Goal: Task Accomplishment & Management: Manage account settings

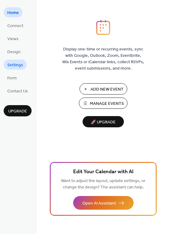
click at [15, 63] on span "Settings" at bounding box center [15, 65] width 16 height 6
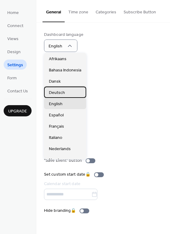
click at [66, 93] on div "Deutsch" at bounding box center [65, 91] width 42 height 11
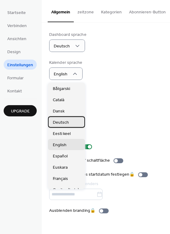
click at [69, 121] on div "Deutsch" at bounding box center [66, 121] width 37 height 11
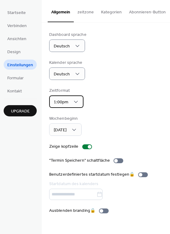
click at [78, 98] on div "1:00pm" at bounding box center [66, 101] width 34 height 12
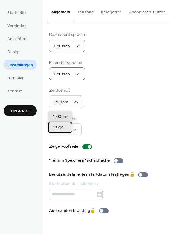
click at [63, 128] on span "13:00" at bounding box center [58, 128] width 11 height 6
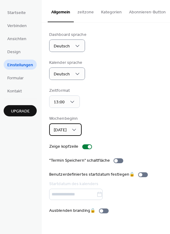
click at [79, 128] on div "[DATE]" at bounding box center [65, 129] width 32 height 12
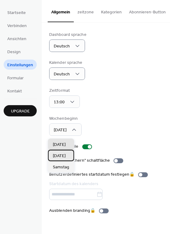
click at [66, 158] on span "[DATE]" at bounding box center [59, 156] width 13 height 6
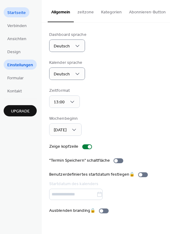
click at [22, 15] on span "Startseite" at bounding box center [16, 13] width 19 height 6
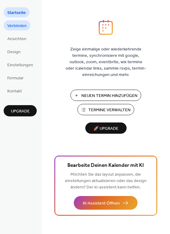
click at [21, 23] on span "Verbinden" at bounding box center [16, 26] width 19 height 6
